Goal: Task Accomplishment & Management: Use online tool/utility

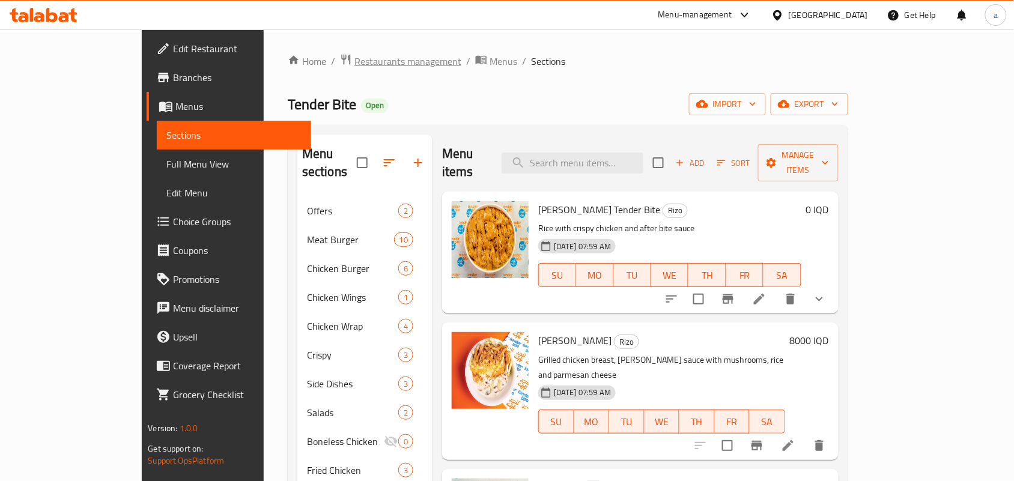
click at [355, 54] on span "Restaurants management" at bounding box center [408, 61] width 107 height 14
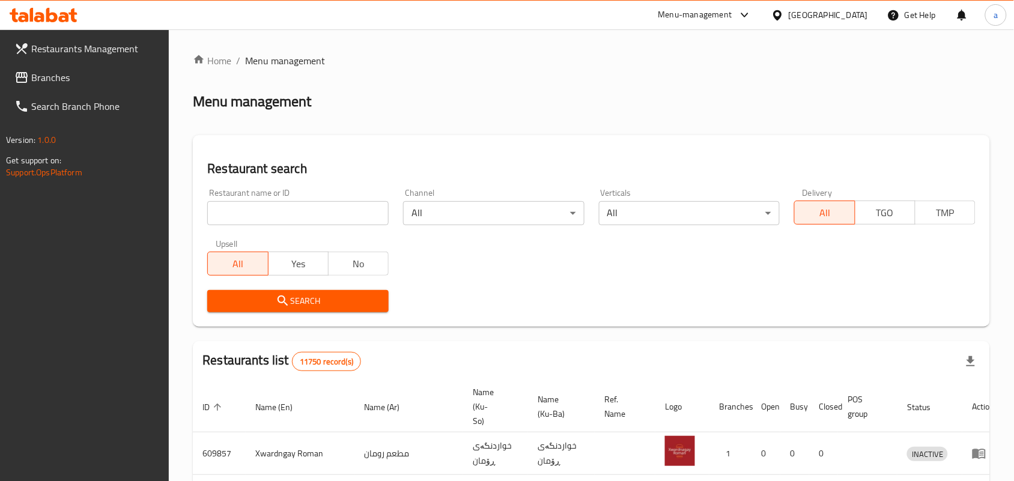
click at [306, 215] on input "search" at bounding box center [297, 213] width 181 height 24
paste input "674876"
type input "674876"
click button "Search" at bounding box center [297, 301] width 181 height 22
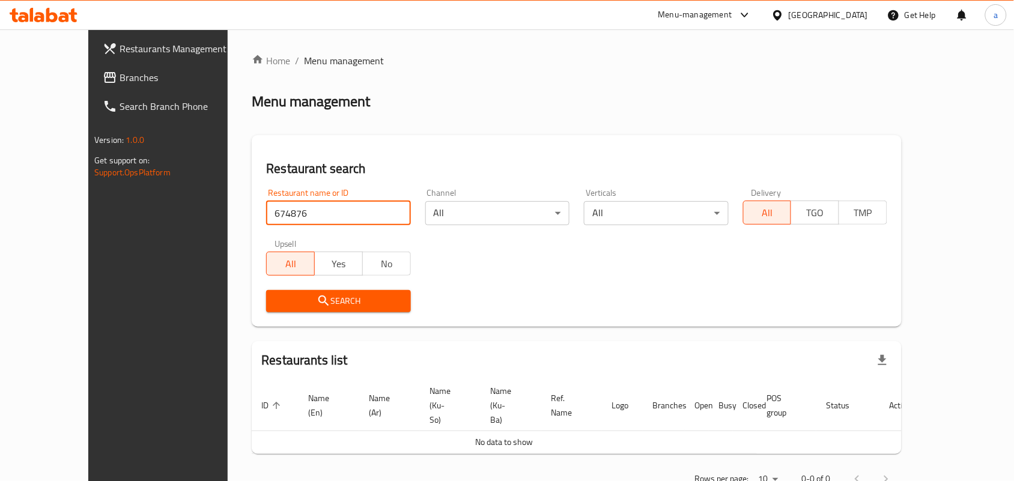
scroll to position [34, 0]
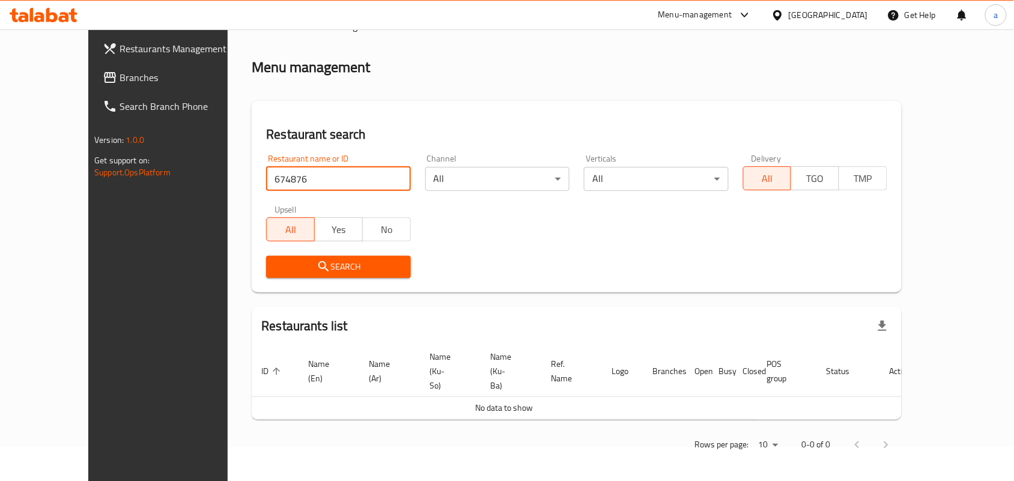
click at [120, 85] on span "Branches" at bounding box center [184, 77] width 129 height 14
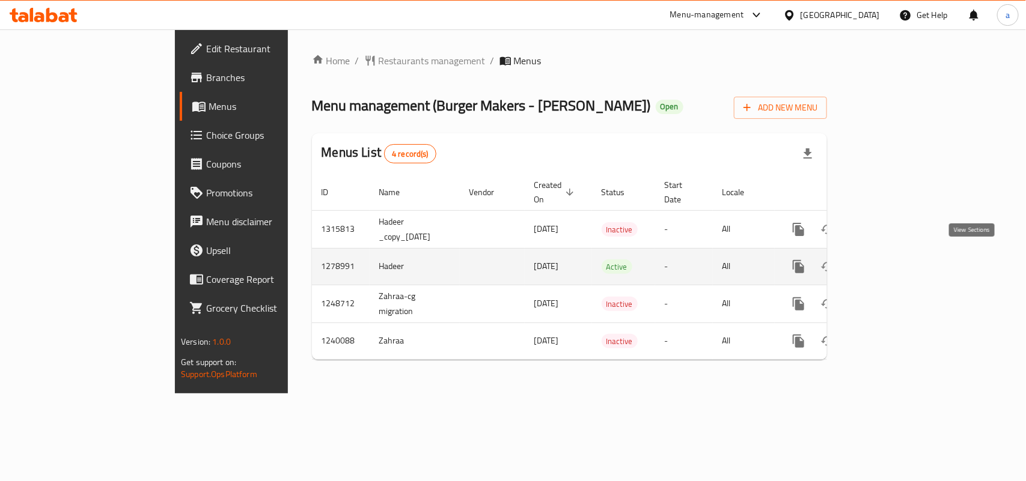
click at [892, 262] on icon "enhanced table" at bounding box center [885, 267] width 14 height 14
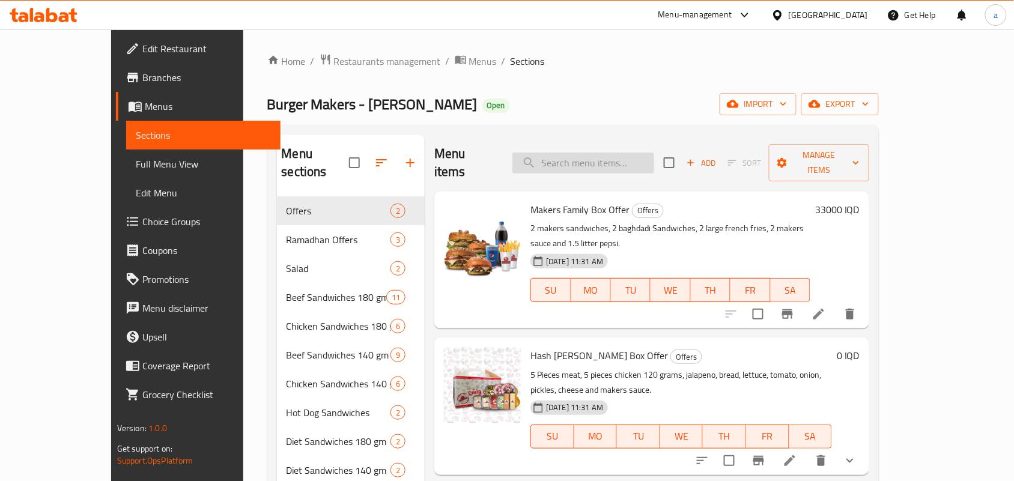
click at [621, 157] on input "search" at bounding box center [584, 163] width 142 height 21
paste input "Chicken Baco"
type input "Chicken Baco"
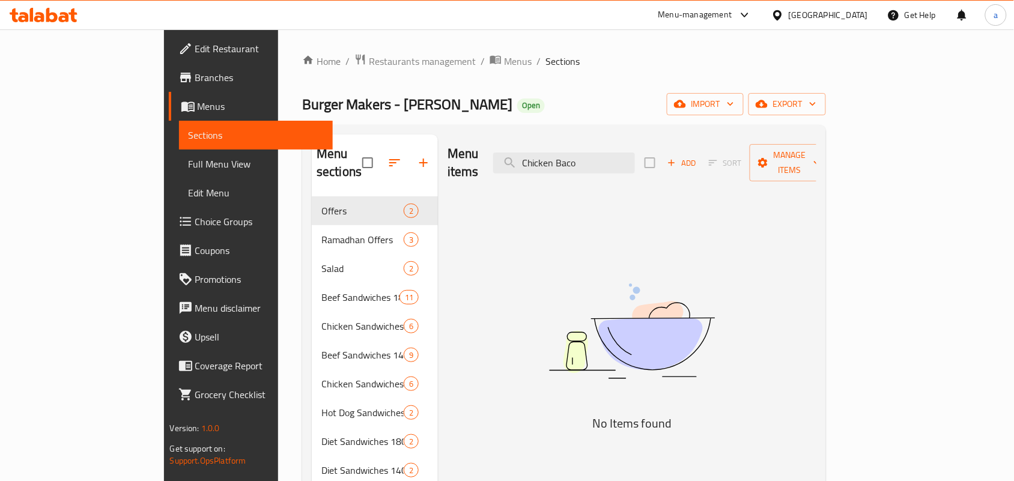
drag, startPoint x: 547, startPoint y: 165, endPoint x: 483, endPoint y: 175, distance: 65.6
click at [482, 172] on div "Menu items Chicken Baco Add Sort Manage items" at bounding box center [632, 163] width 369 height 57
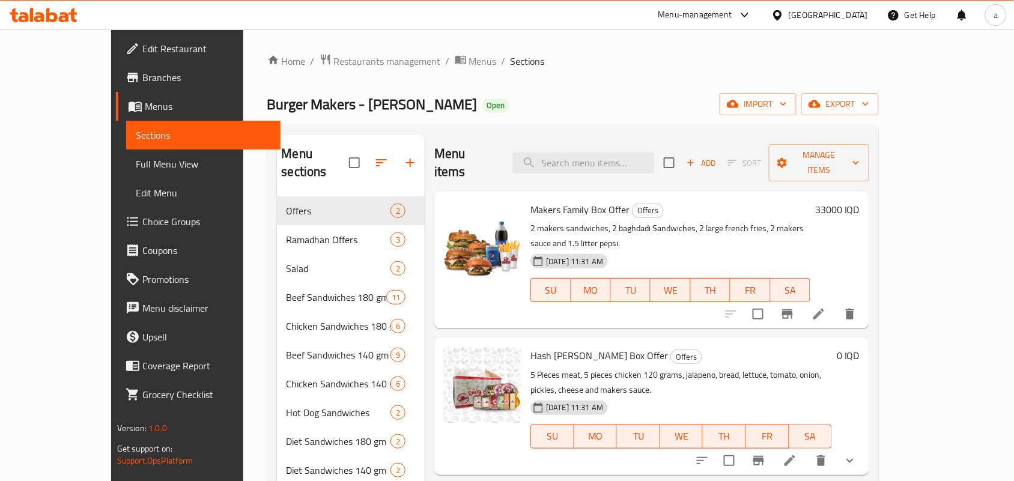
paste input "Bacon"
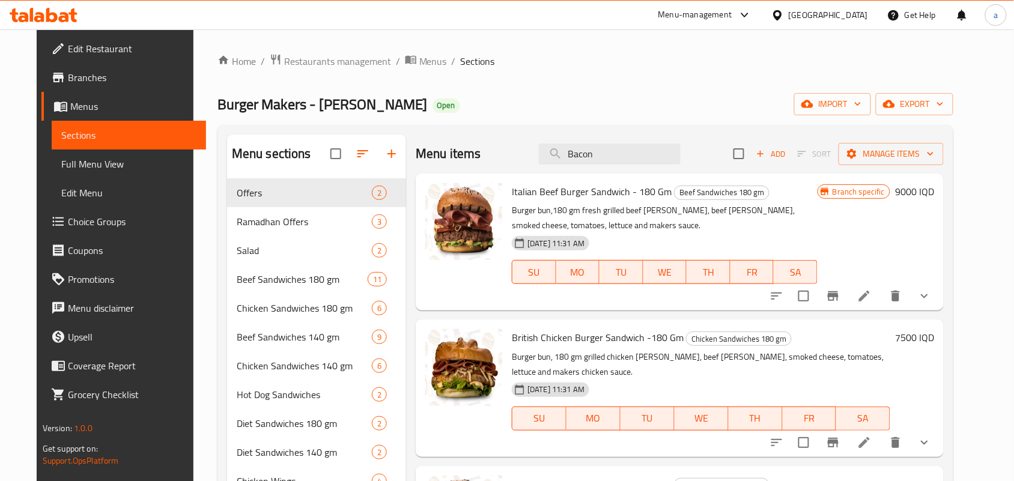
type input "Bacon"
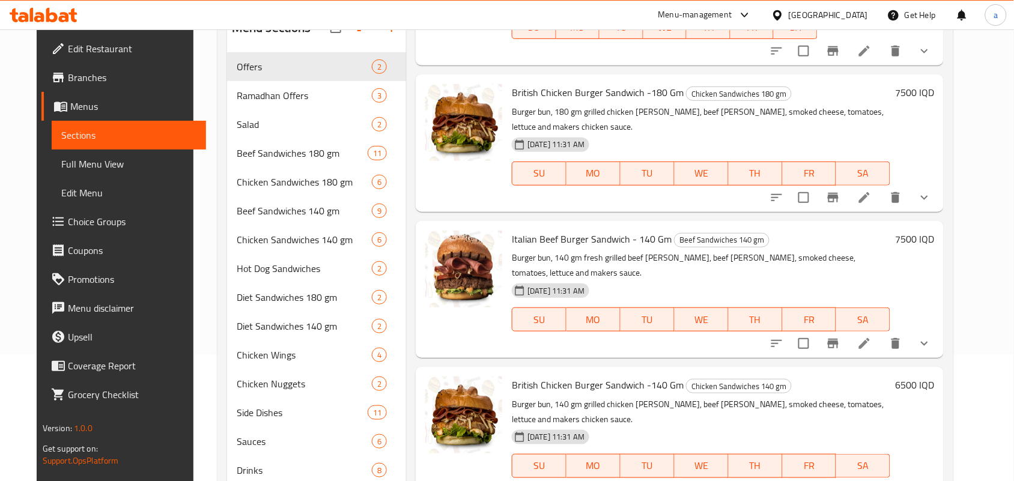
scroll to position [184, 0]
